Goal: Information Seeking & Learning: Learn about a topic

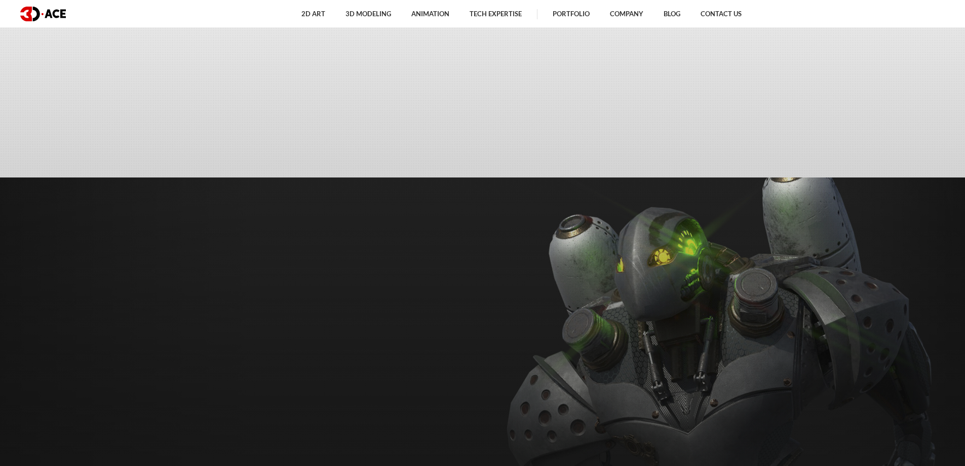
scroll to position [4215, 0]
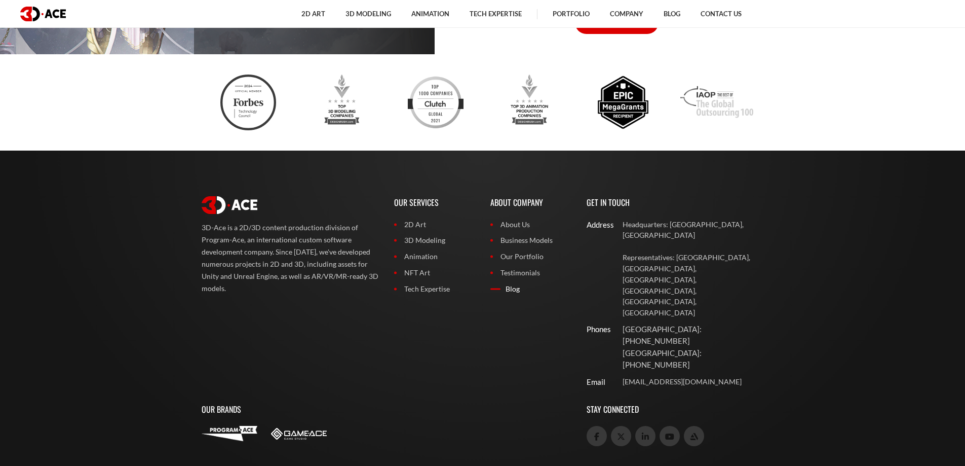
click at [506, 288] on link "Blog" at bounding box center [531, 288] width 81 height 11
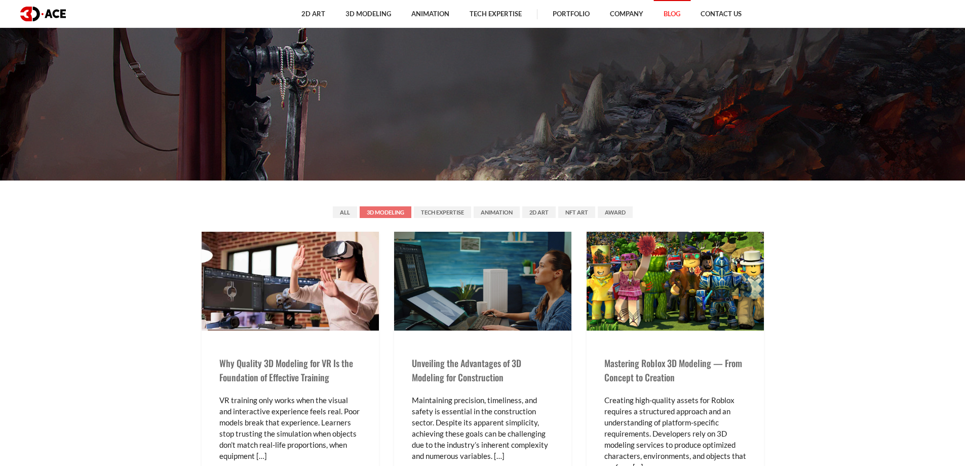
scroll to position [405, 0]
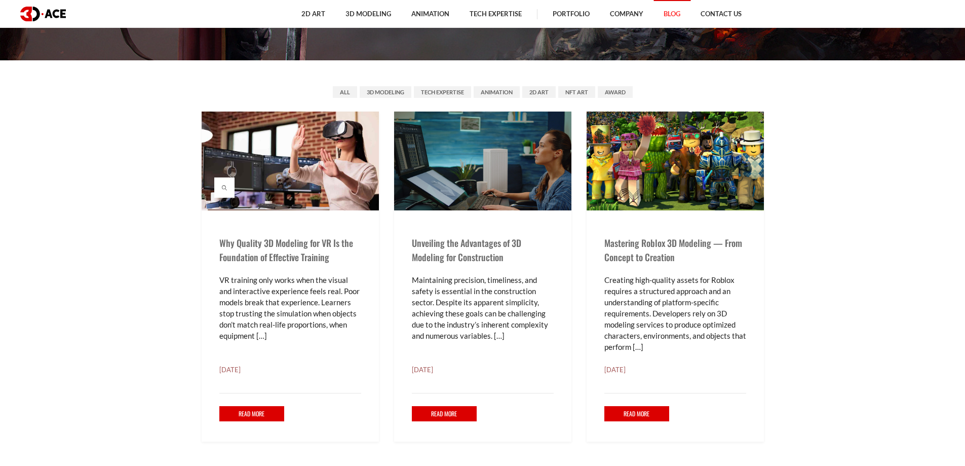
click at [334, 206] on img at bounding box center [290, 160] width 177 height 99
